Goal: Information Seeking & Learning: Learn about a topic

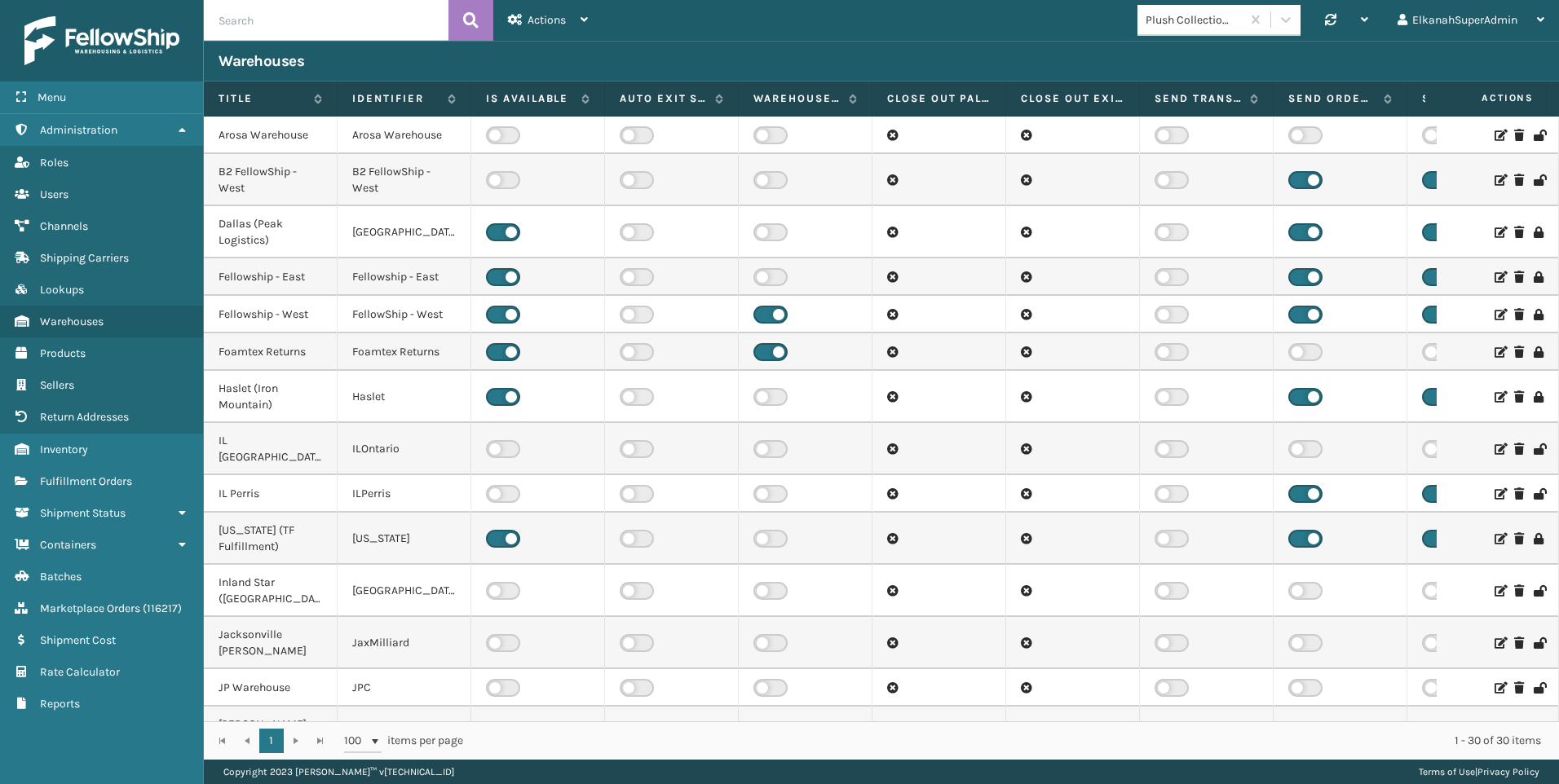
scroll to position [664, 0]
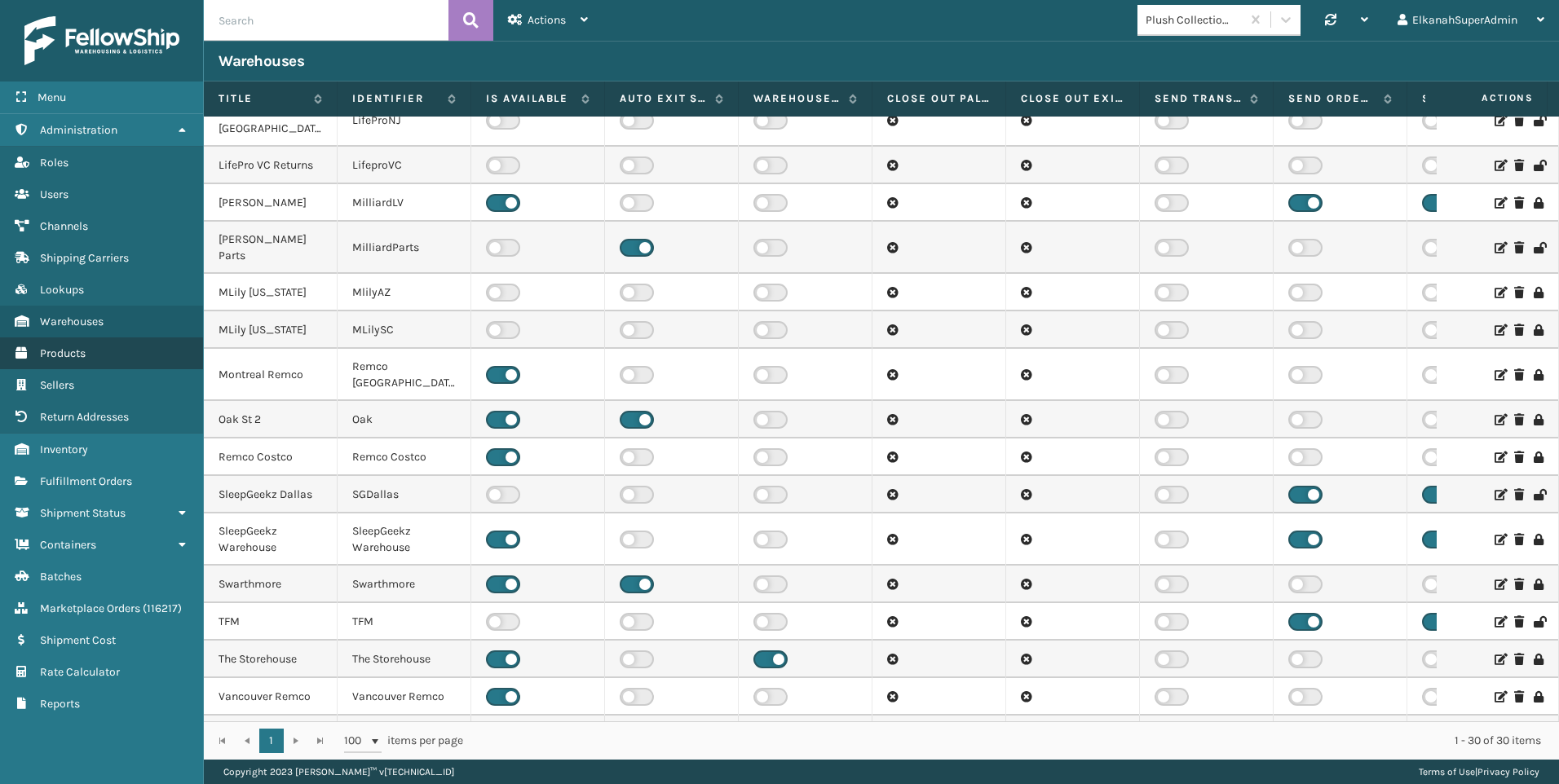
click at [71, 362] on link "Products" at bounding box center [102, 353] width 203 height 32
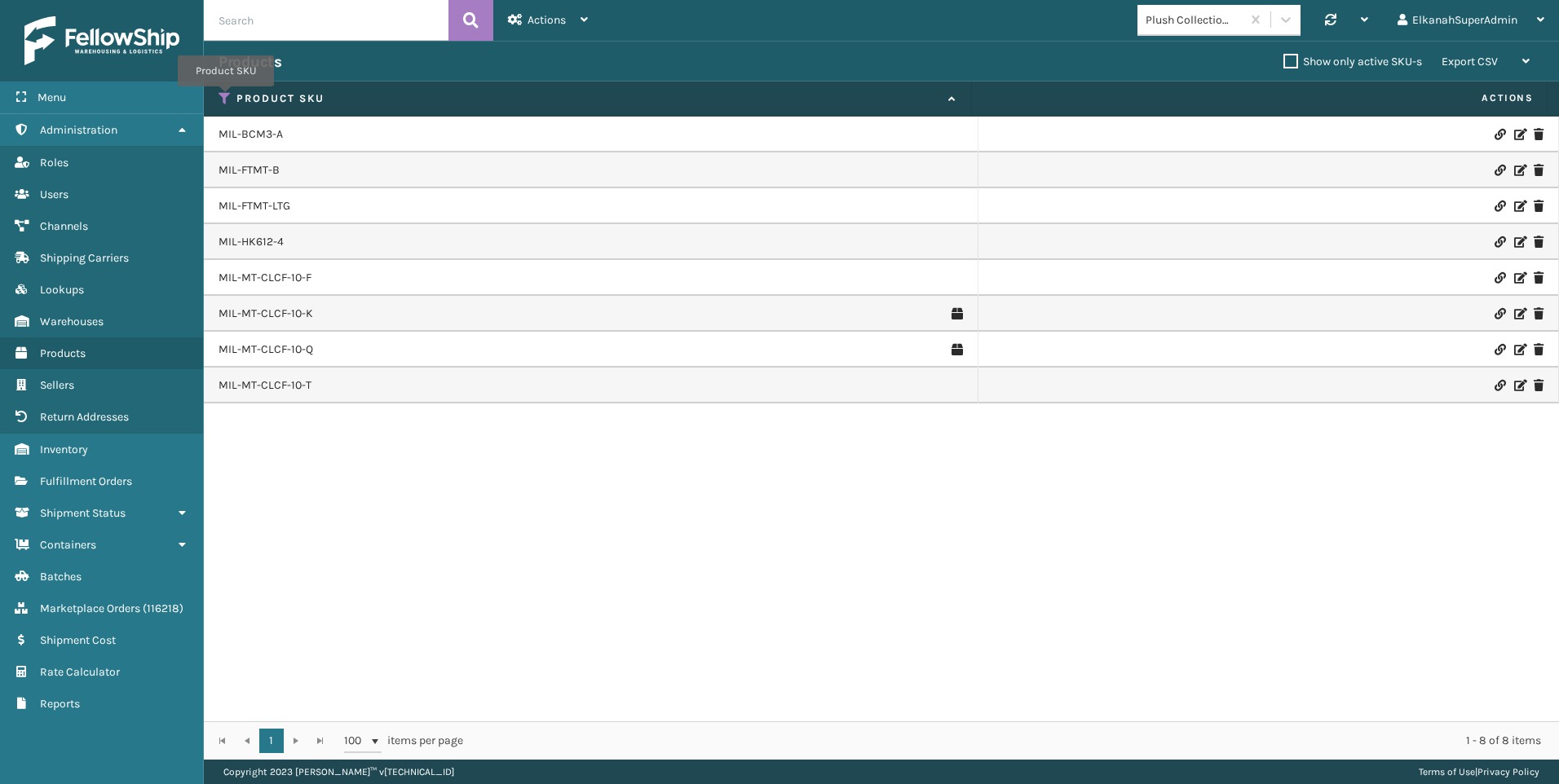
click at [226, 98] on icon at bounding box center [225, 98] width 13 height 15
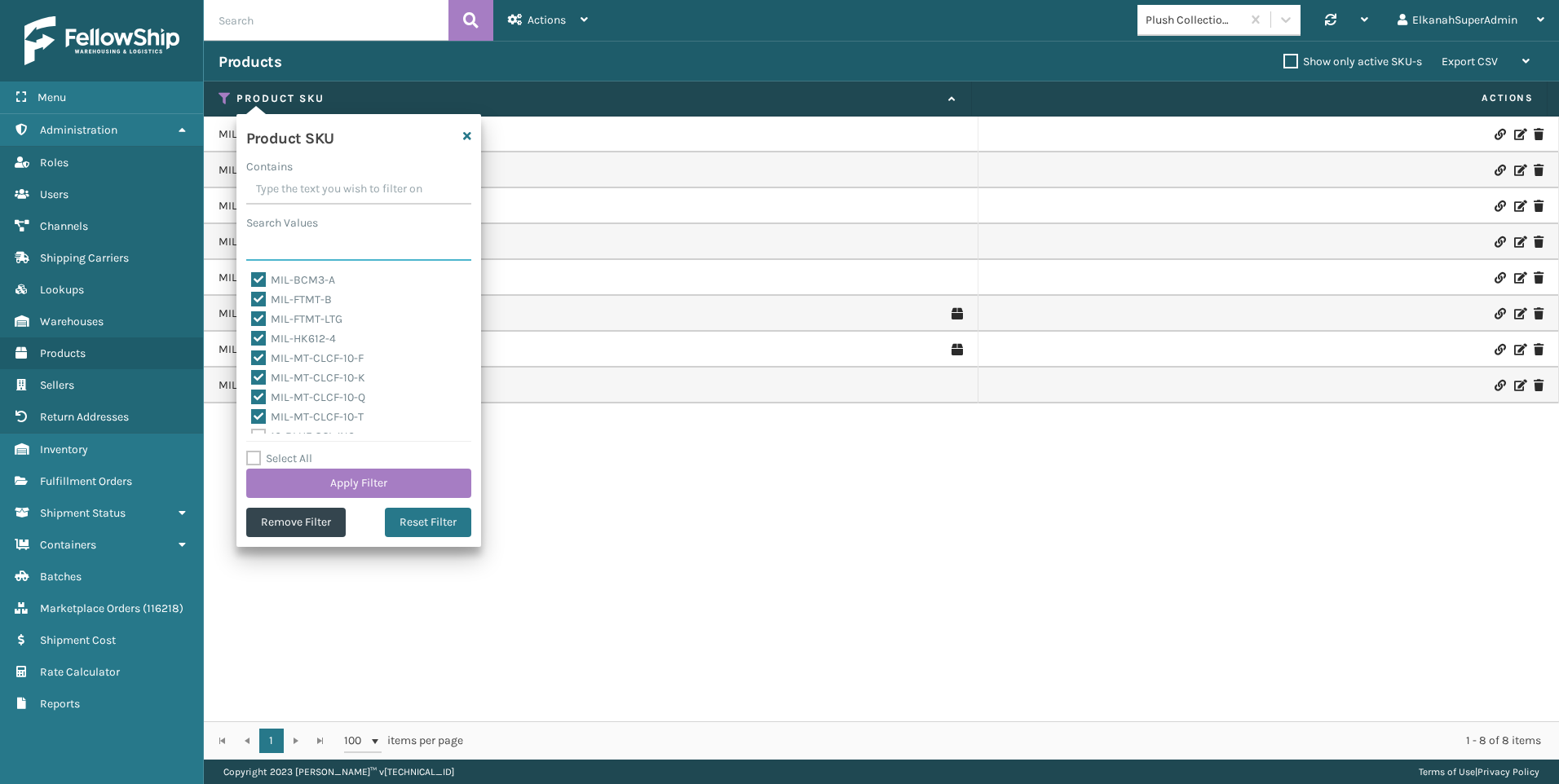
click at [277, 241] on input "Search Values" at bounding box center [358, 246] width 225 height 30
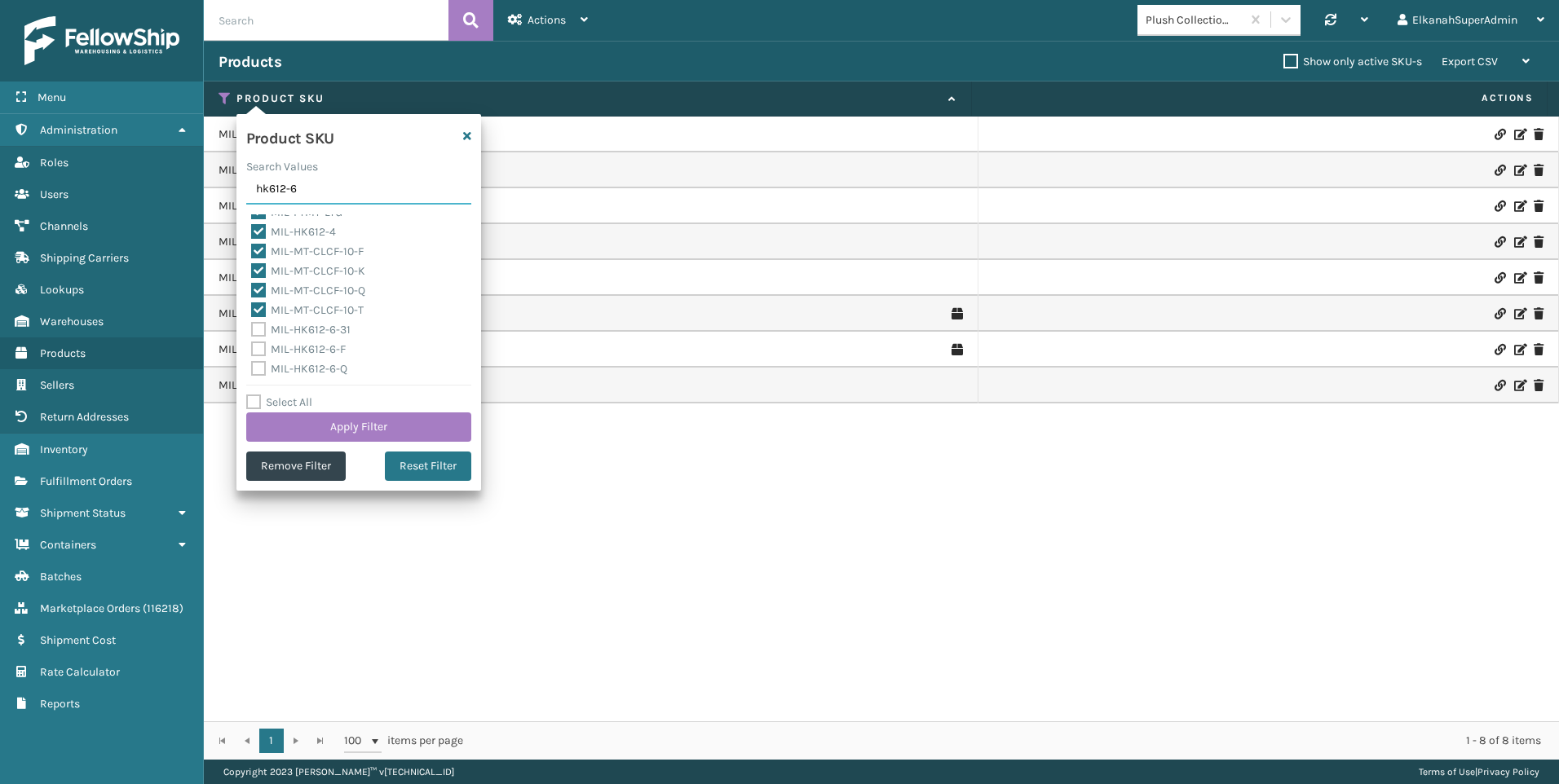
scroll to position [52, 0]
type input "hk612-6"
click at [257, 350] on label "MIL-HK612-6-F" at bounding box center [298, 348] width 94 height 14
click at [252, 349] on input "MIL-HK612-6-F" at bounding box center [251, 344] width 1 height 11
checkbox input "true"
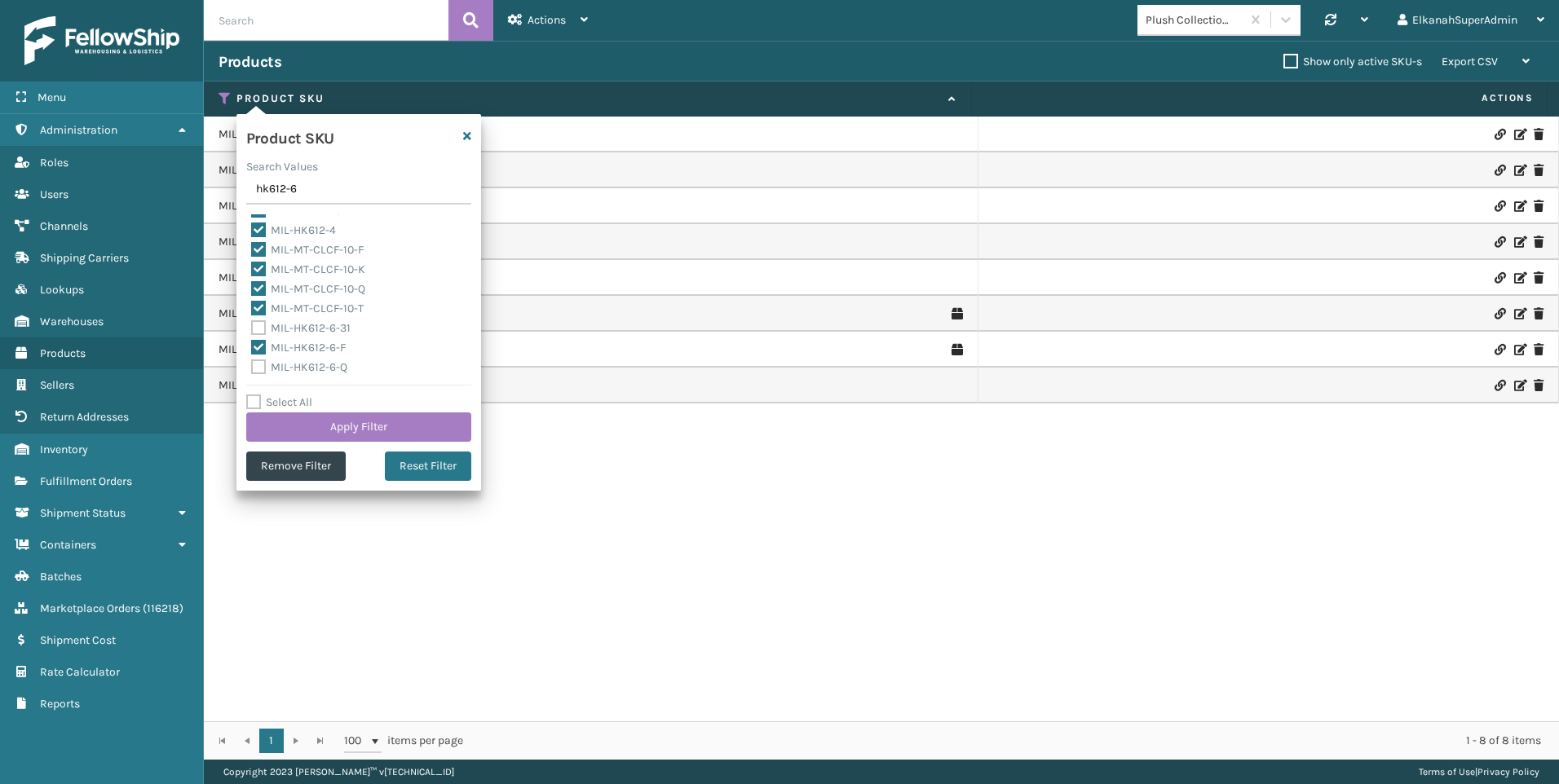
click at [258, 365] on label "MIL-HK612-6-Q" at bounding box center [299, 367] width 96 height 14
click at [252, 365] on input "MIL-HK612-6-Q" at bounding box center [251, 362] width 1 height 11
checkbox input "true"
click at [347, 439] on button "Apply Filter" at bounding box center [358, 427] width 225 height 30
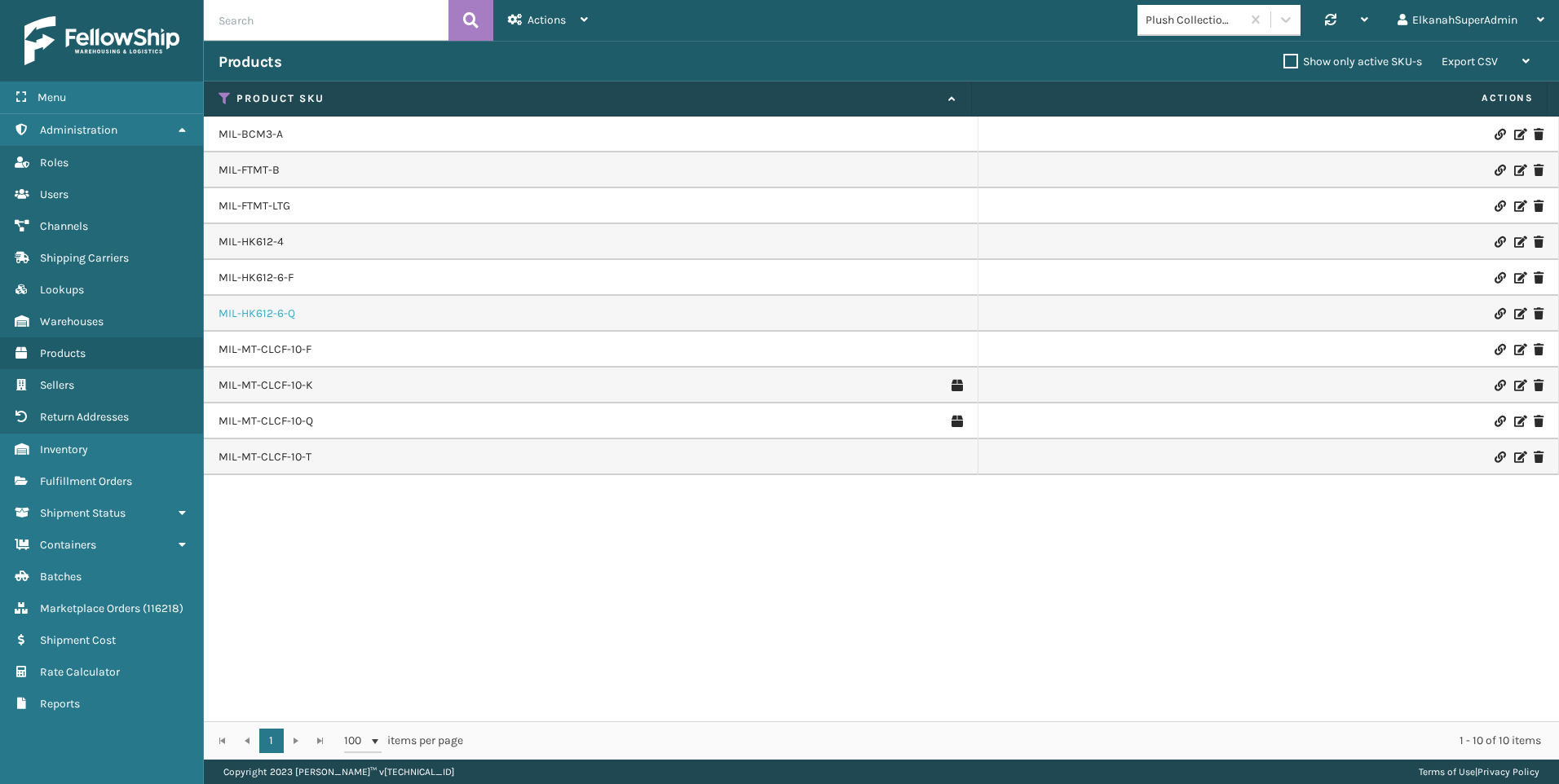
click at [253, 313] on link "MIL-HK612-6-Q" at bounding box center [256, 314] width 76 height 16
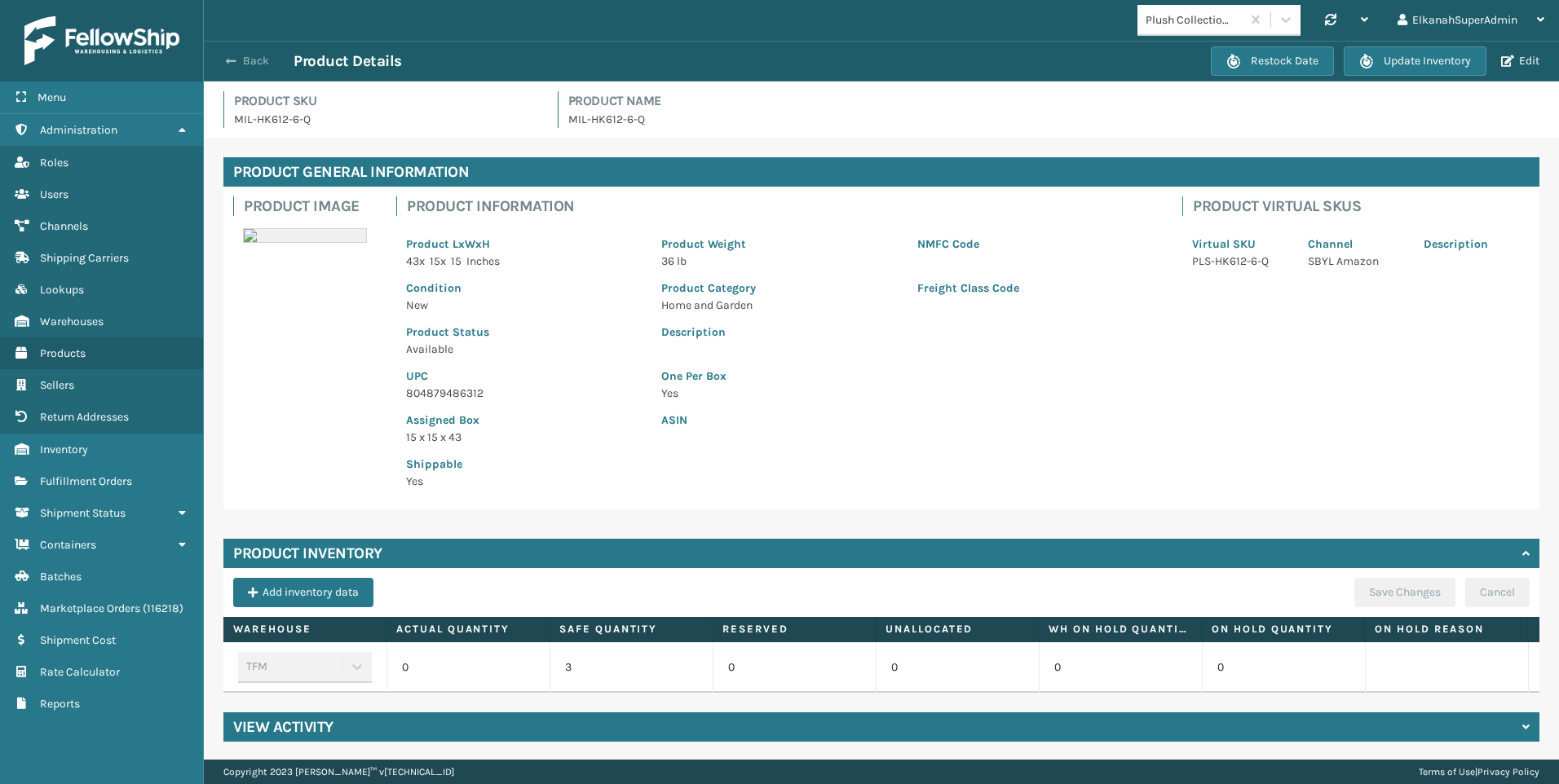
click at [259, 55] on button "Back" at bounding box center [255, 62] width 75 height 15
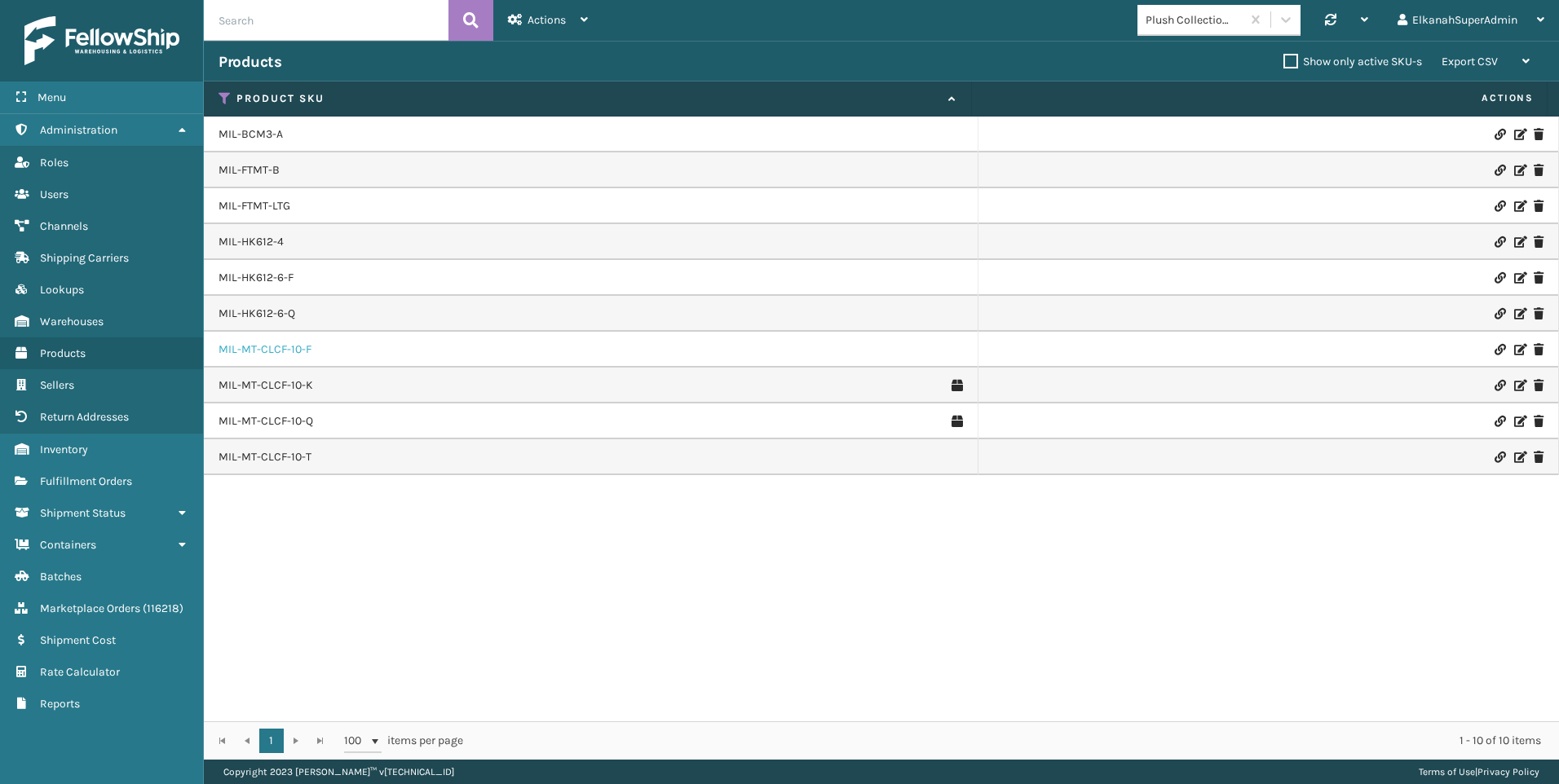
click at [290, 345] on link "MIL-MT-CLCF-10-F" at bounding box center [264, 350] width 93 height 16
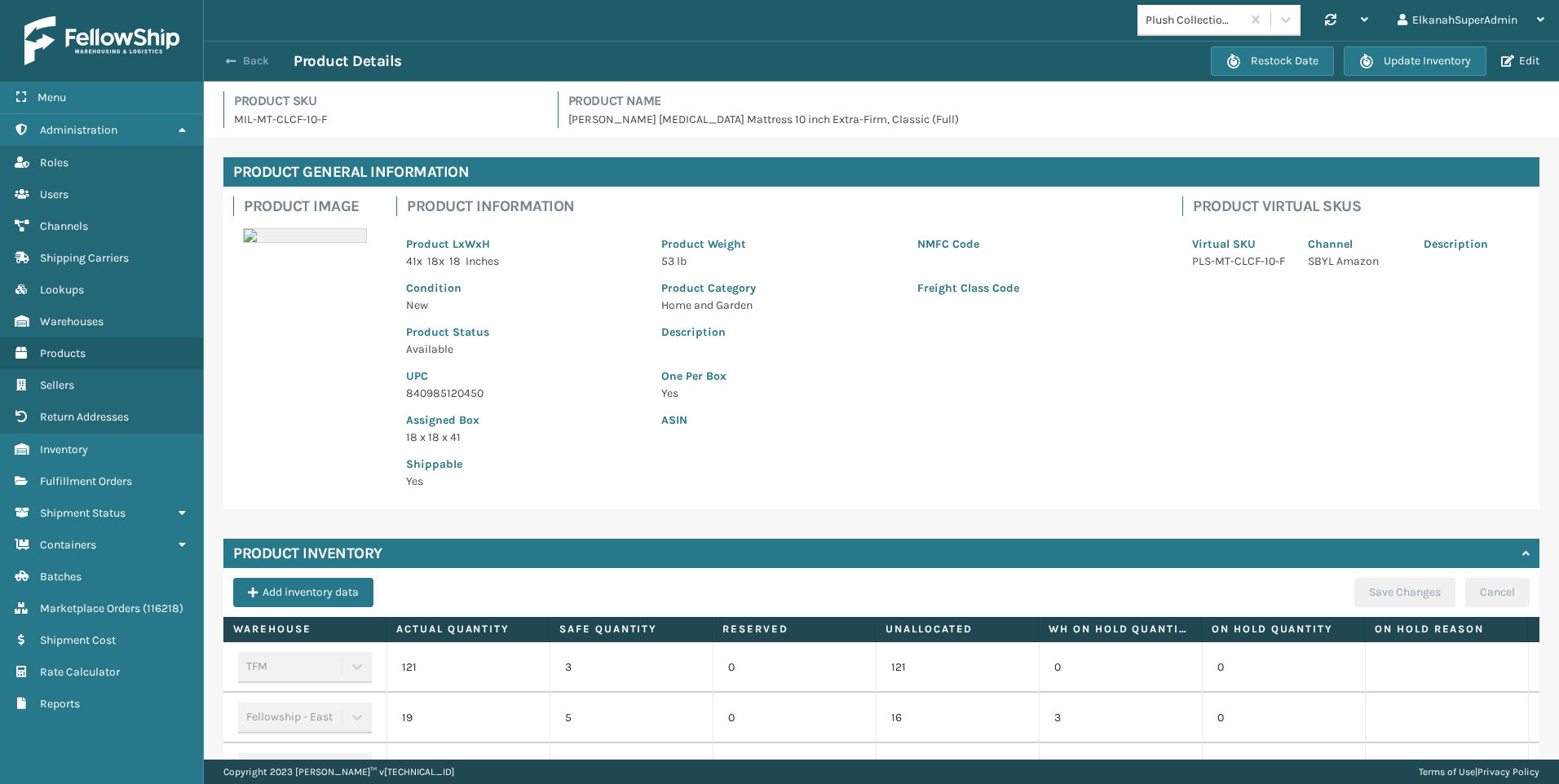
click at [254, 57] on button "Back" at bounding box center [255, 62] width 75 height 15
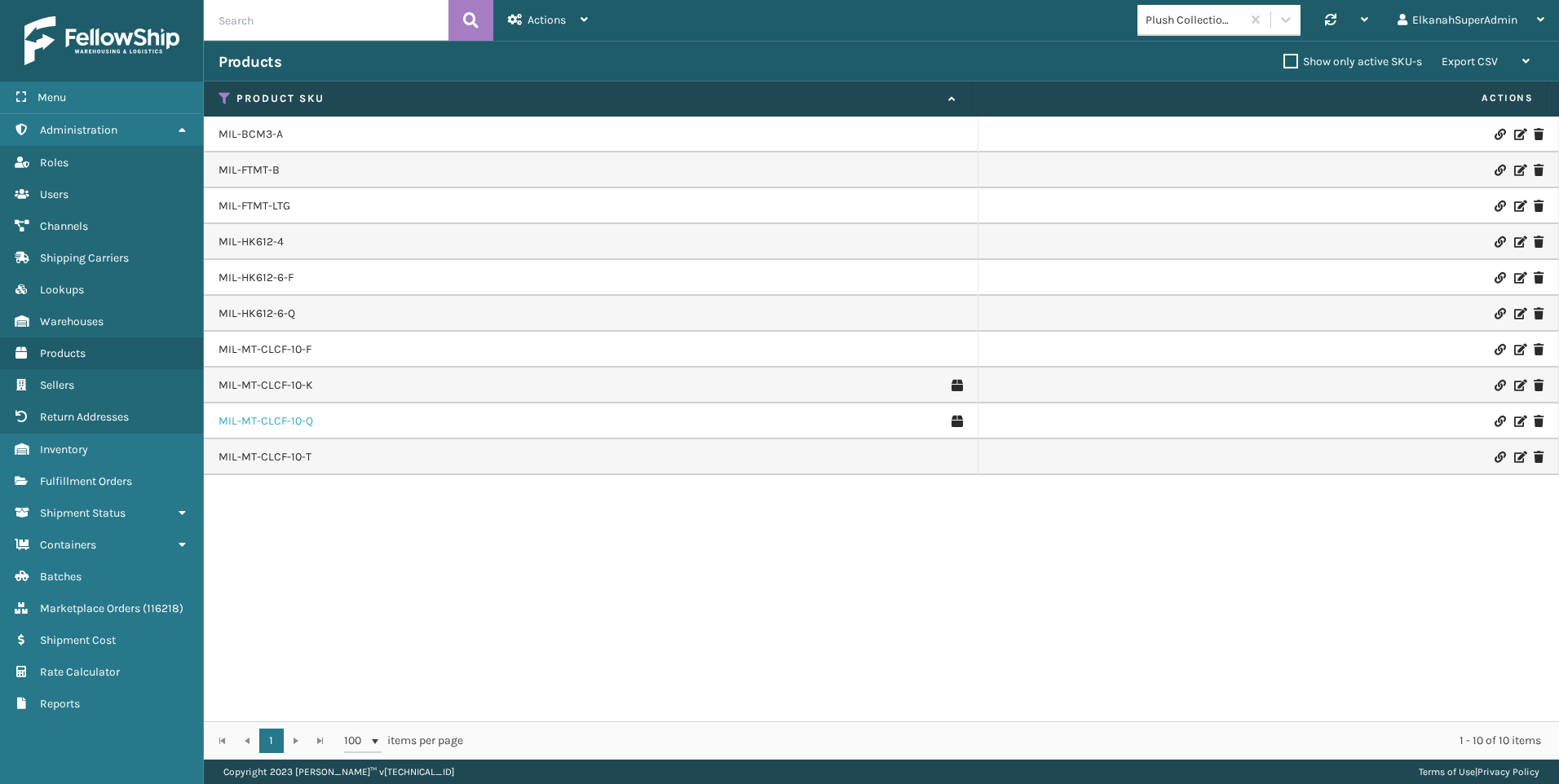
click at [282, 422] on link "MIL-MT-CLCF-10-Q" at bounding box center [265, 422] width 94 height 16
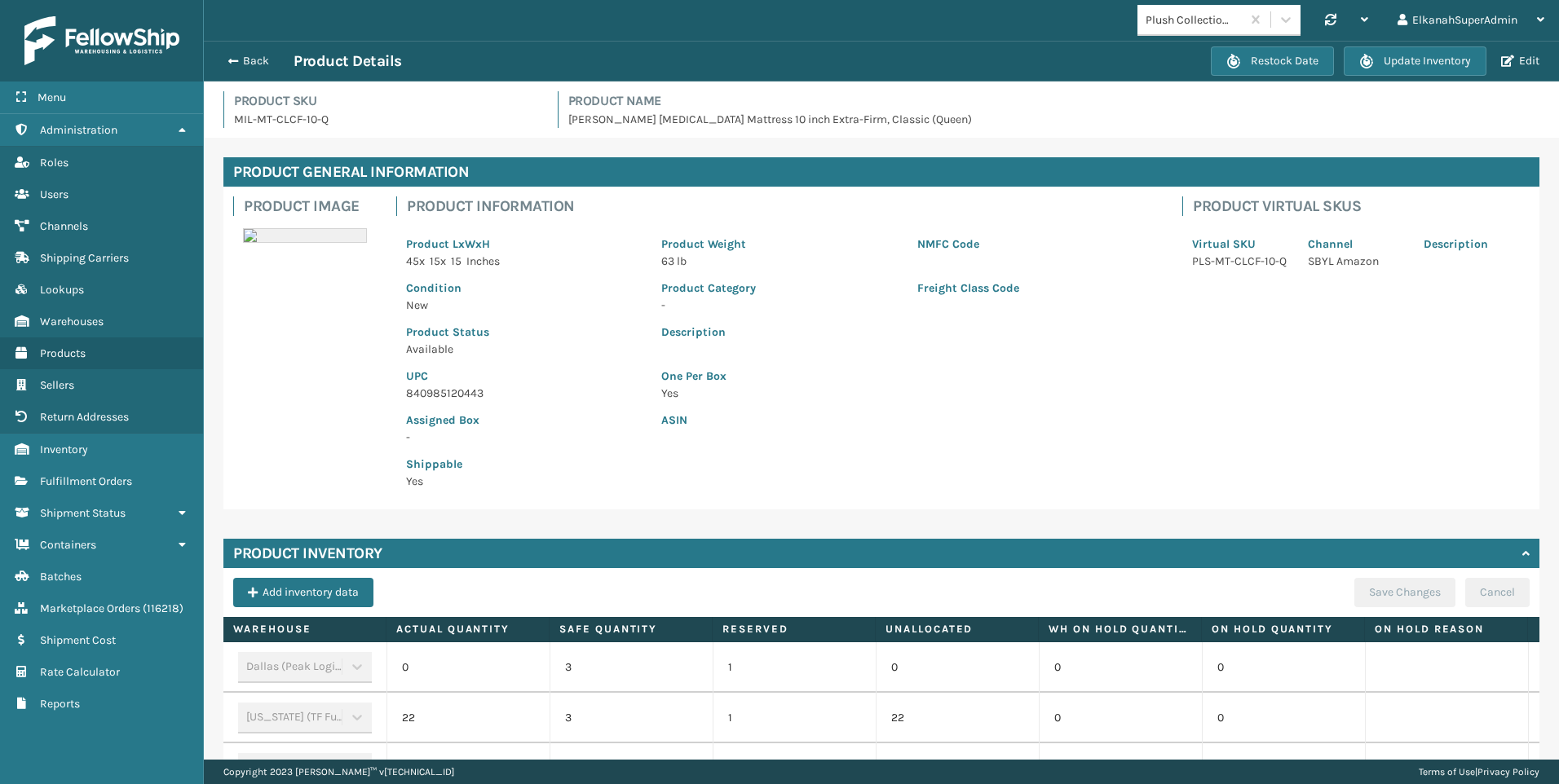
click at [282, 422] on div "Product Image Product Information Product LxWxH 45 x 15 x 15 Inches Product Wei…" at bounding box center [881, 349] width 1316 height 323
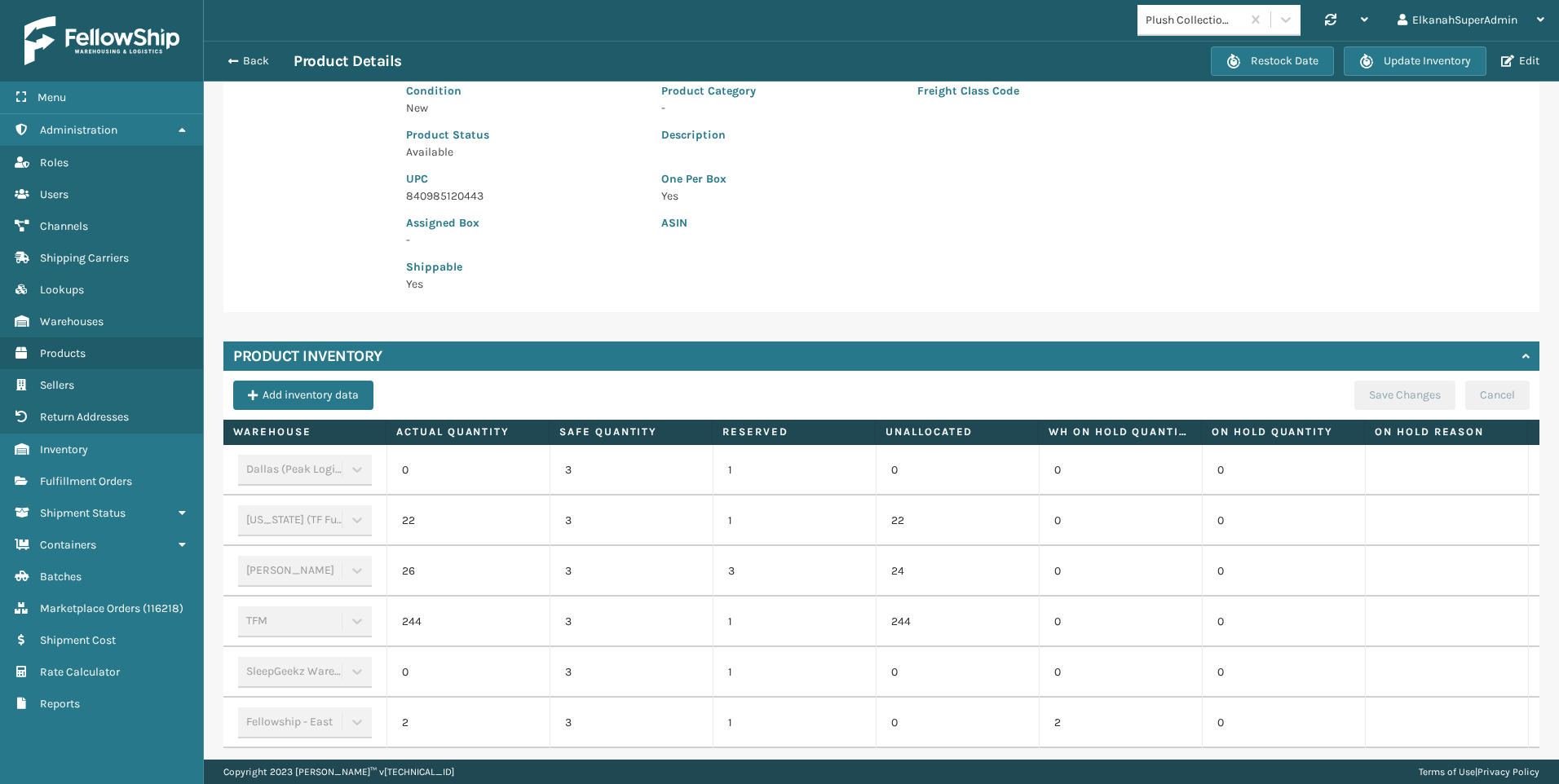
scroll to position [267, 0]
